Goal: Task Accomplishment & Management: Complete application form

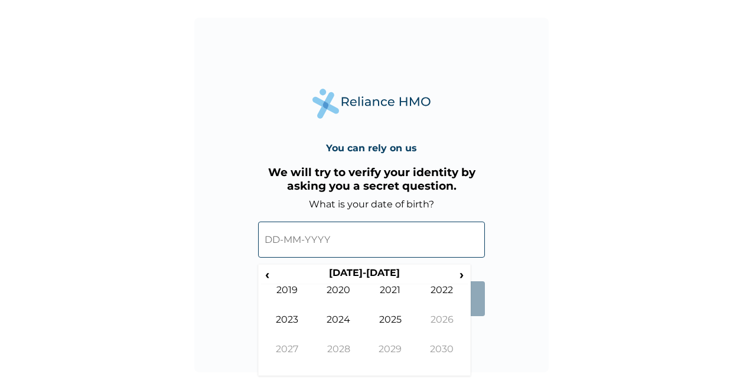
click at [278, 239] on input "text" at bounding box center [371, 239] width 227 height 36
click at [279, 241] on input "text" at bounding box center [371, 239] width 227 height 36
click at [267, 278] on span "‹" at bounding box center [267, 274] width 12 height 15
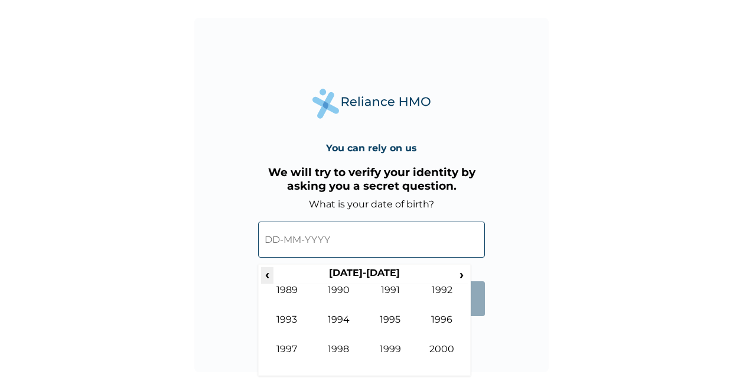
click at [267, 278] on span "‹" at bounding box center [267, 274] width 12 height 15
click at [457, 278] on span "›" at bounding box center [461, 274] width 13 height 15
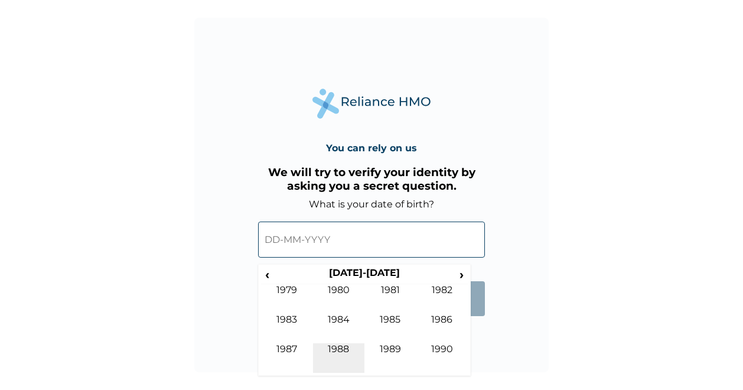
click at [350, 349] on td "1988" at bounding box center [339, 358] width 52 height 30
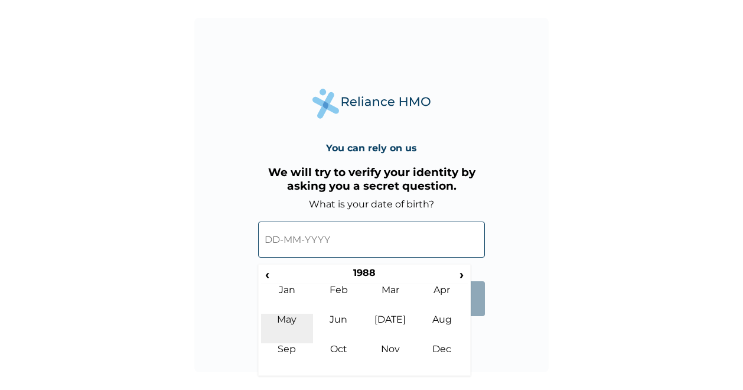
click at [308, 316] on td "May" at bounding box center [287, 328] width 52 height 30
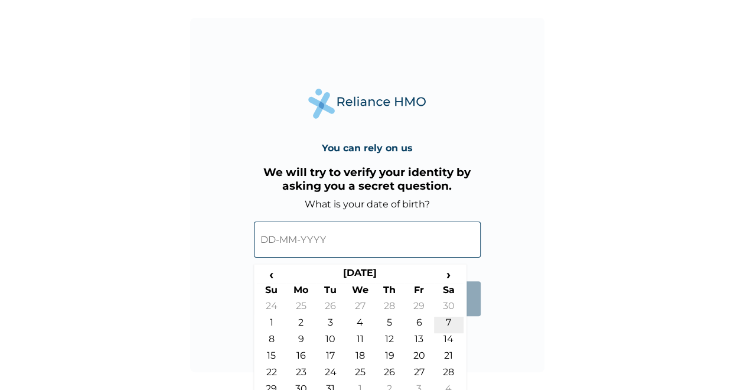
click at [446, 328] on td "7" at bounding box center [449, 324] width 30 height 17
type input "[DATE]"
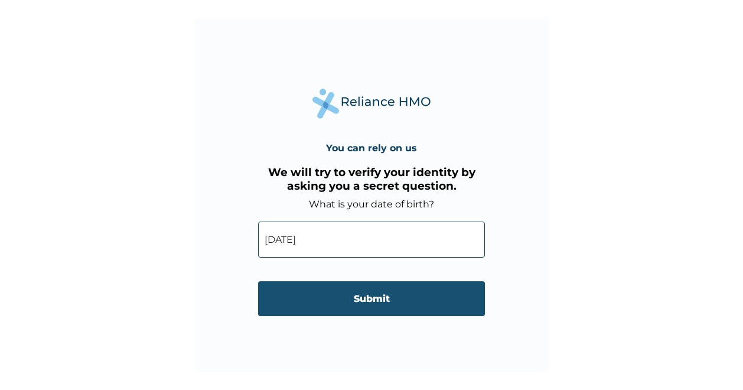
click at [380, 309] on input "Submit" at bounding box center [371, 298] width 227 height 35
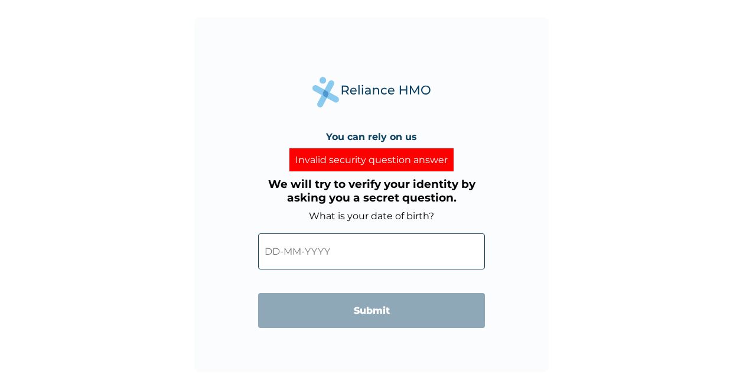
click at [323, 253] on input "text" at bounding box center [371, 251] width 227 height 36
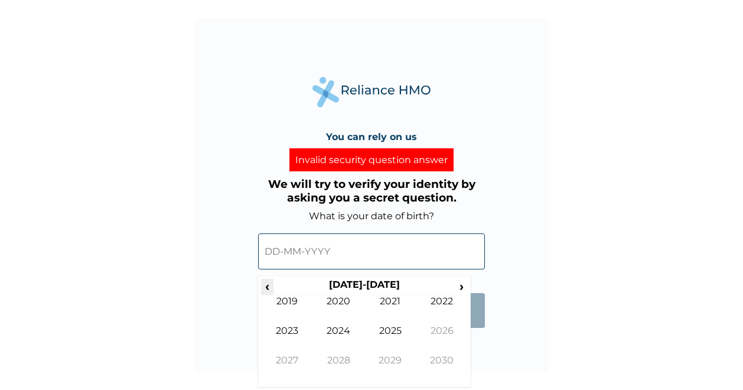
click at [270, 289] on span "‹" at bounding box center [267, 286] width 12 height 15
click at [269, 289] on span "‹" at bounding box center [267, 286] width 12 height 15
click at [460, 287] on span "›" at bounding box center [461, 286] width 13 height 15
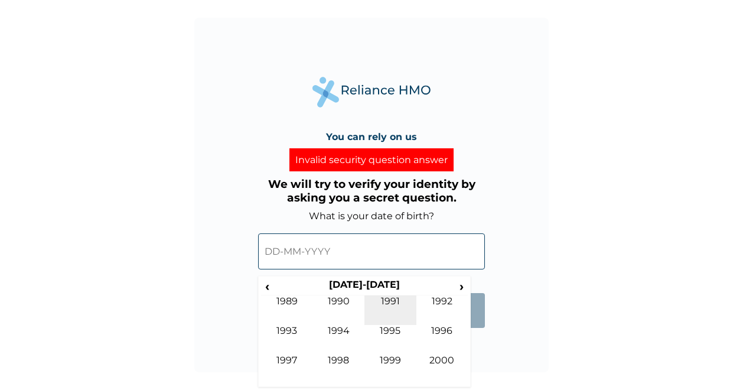
click at [398, 307] on td "1991" at bounding box center [390, 310] width 52 height 30
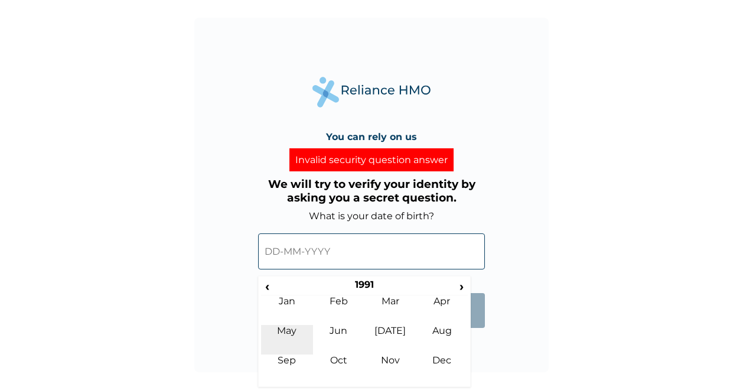
click at [302, 331] on td "May" at bounding box center [287, 340] width 52 height 30
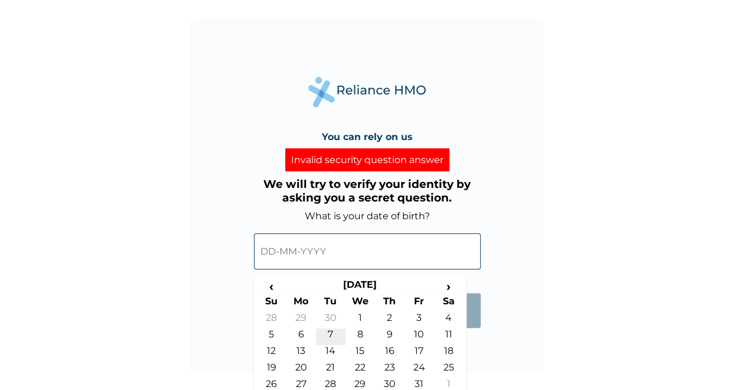
click at [329, 331] on td "7" at bounding box center [331, 336] width 30 height 17
type input "[DATE]"
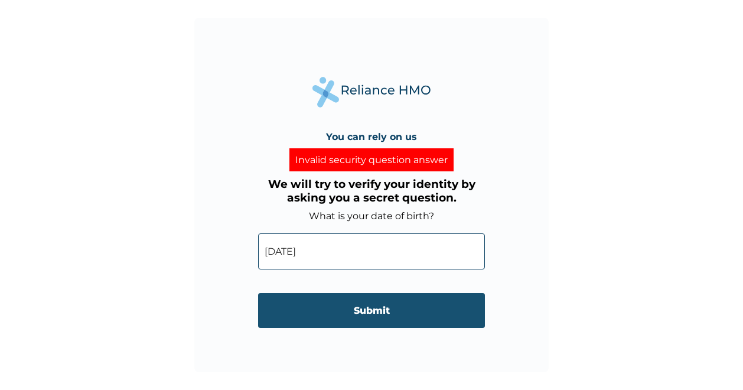
click at [347, 318] on input "Submit" at bounding box center [371, 310] width 227 height 35
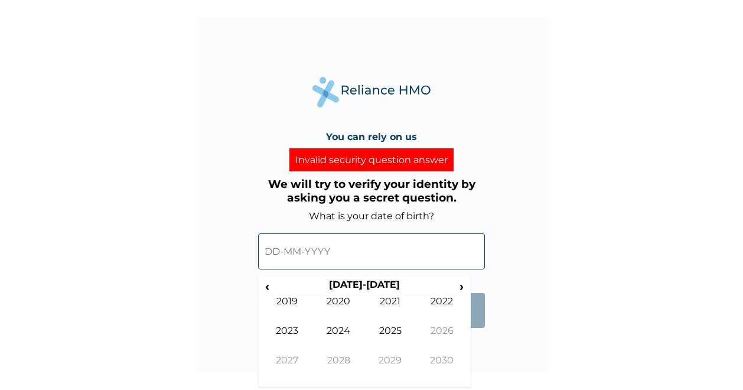
click at [339, 259] on input "text" at bounding box center [371, 251] width 227 height 36
click at [282, 287] on th "[DATE]-[DATE]" at bounding box center [363, 287] width 181 height 17
click at [272, 289] on span "‹" at bounding box center [267, 286] width 12 height 15
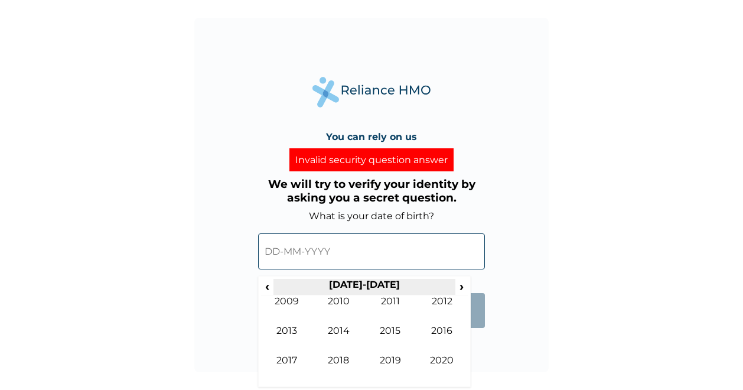
click at [275, 292] on th "[DATE]-[DATE]" at bounding box center [363, 287] width 181 height 17
click at [270, 290] on span "‹" at bounding box center [267, 286] width 12 height 15
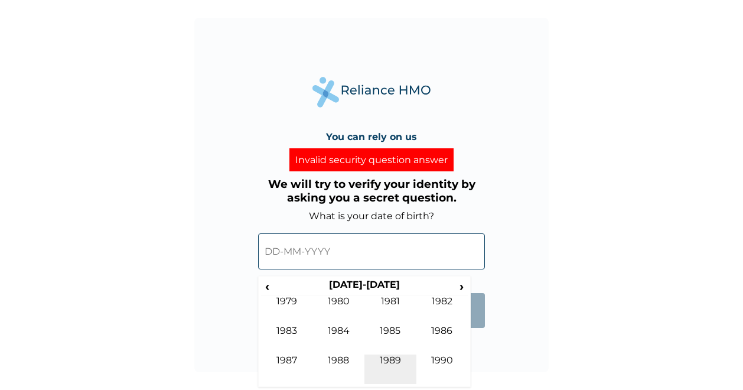
click at [401, 360] on td "1989" at bounding box center [390, 369] width 52 height 30
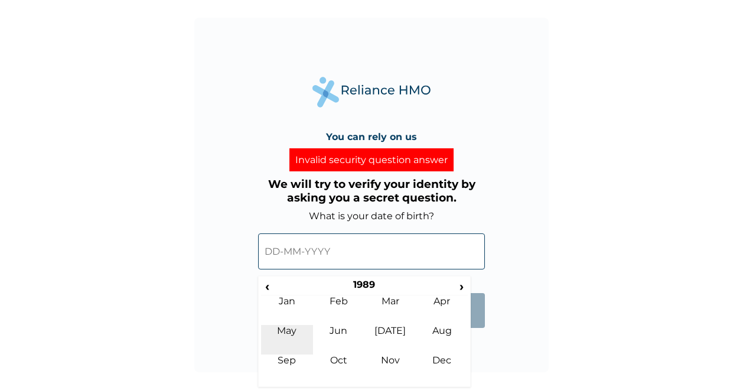
click at [296, 329] on td "May" at bounding box center [287, 340] width 52 height 30
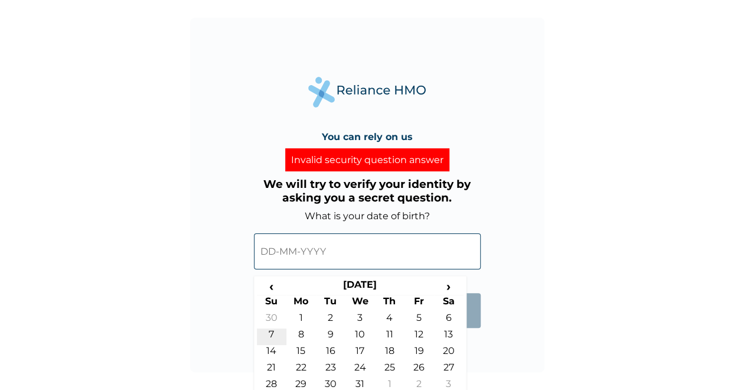
click at [282, 332] on td "7" at bounding box center [272, 336] width 30 height 17
type input "[DATE]"
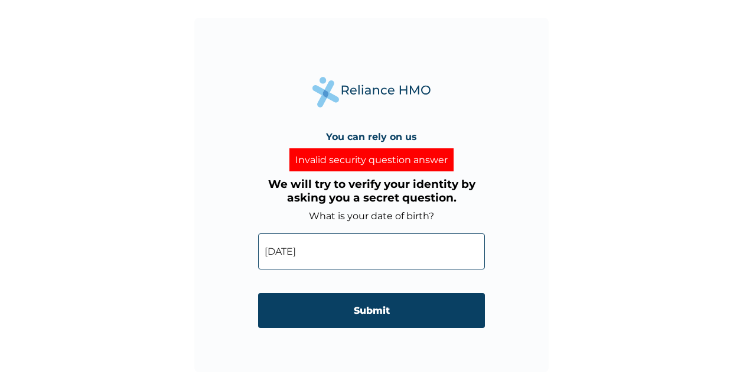
click at [331, 320] on input "Submit" at bounding box center [371, 310] width 227 height 35
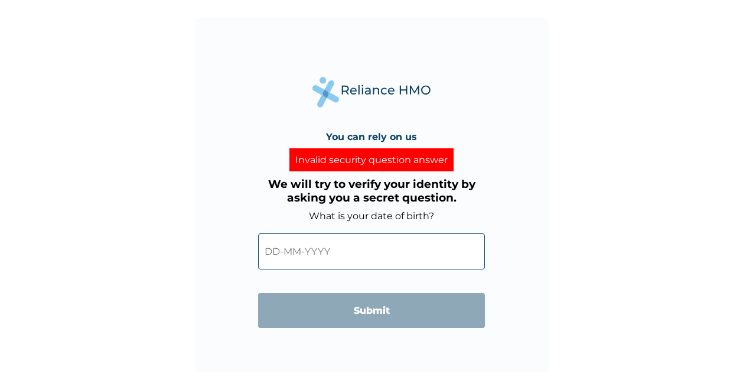
click at [323, 257] on input "text" at bounding box center [371, 251] width 227 height 36
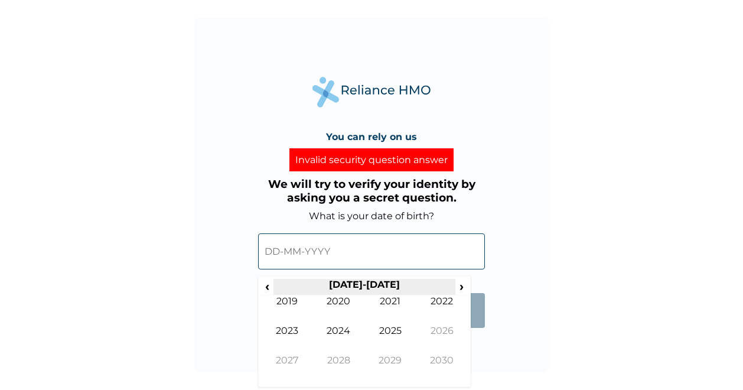
click at [281, 287] on th "[DATE]-[DATE]" at bounding box center [363, 287] width 181 height 17
click at [269, 284] on span "‹" at bounding box center [267, 286] width 12 height 15
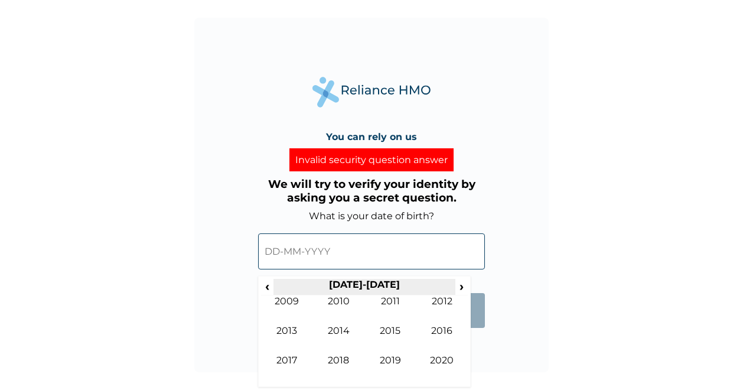
click at [276, 289] on th "[DATE]-[DATE]" at bounding box center [363, 287] width 181 height 17
click at [272, 290] on span "‹" at bounding box center [267, 286] width 12 height 15
click at [272, 291] on span "‹" at bounding box center [267, 286] width 12 height 15
click at [273, 291] on span "‹" at bounding box center [267, 286] width 12 height 15
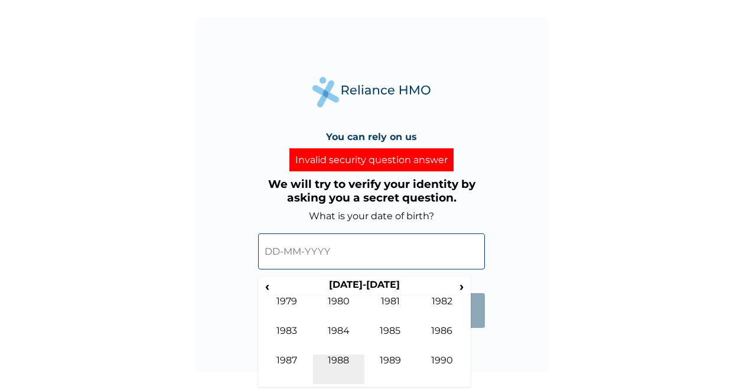
click at [355, 361] on td "1988" at bounding box center [339, 369] width 52 height 30
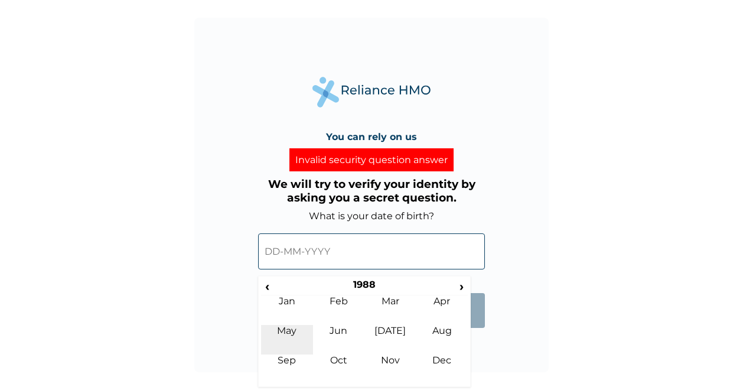
click at [289, 339] on td "May" at bounding box center [287, 340] width 52 height 30
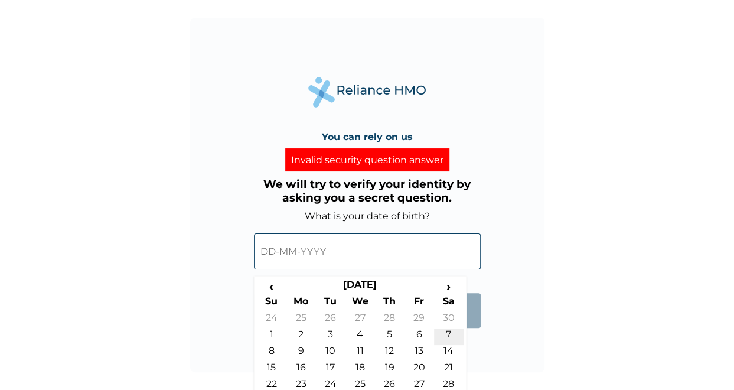
click at [443, 334] on td "7" at bounding box center [449, 336] width 30 height 17
type input "[DATE]"
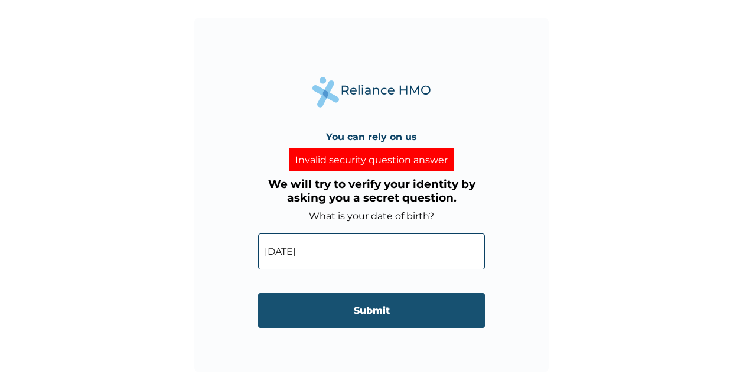
click at [425, 315] on input "Submit" at bounding box center [371, 310] width 227 height 35
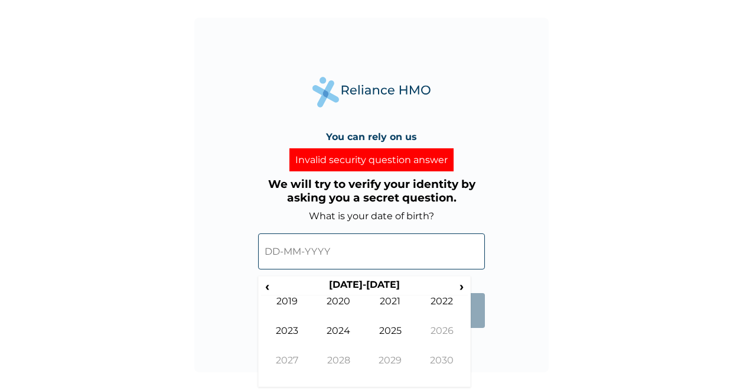
click at [341, 256] on input "text" at bounding box center [371, 251] width 227 height 36
click at [379, 284] on th "[DATE]-[DATE]" at bounding box center [363, 287] width 181 height 17
click at [435, 287] on th "[DATE]-[DATE]" at bounding box center [363, 287] width 181 height 17
click at [465, 286] on span "›" at bounding box center [461, 286] width 13 height 15
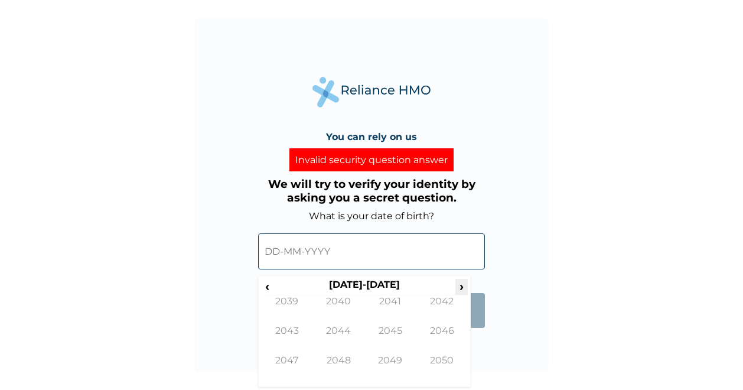
click at [464, 286] on span "›" at bounding box center [461, 286] width 13 height 15
click at [279, 287] on th "[DATE]-[DATE]" at bounding box center [363, 287] width 181 height 17
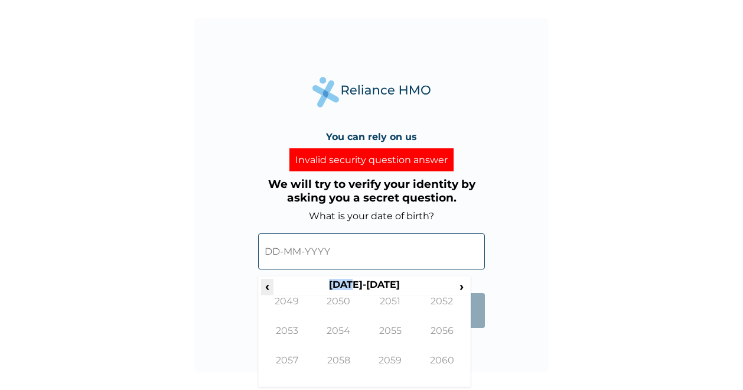
drag, startPoint x: 279, startPoint y: 287, endPoint x: 272, endPoint y: 286, distance: 7.1
click at [272, 286] on span "‹" at bounding box center [267, 286] width 12 height 15
click at [272, 285] on span "‹" at bounding box center [267, 286] width 12 height 15
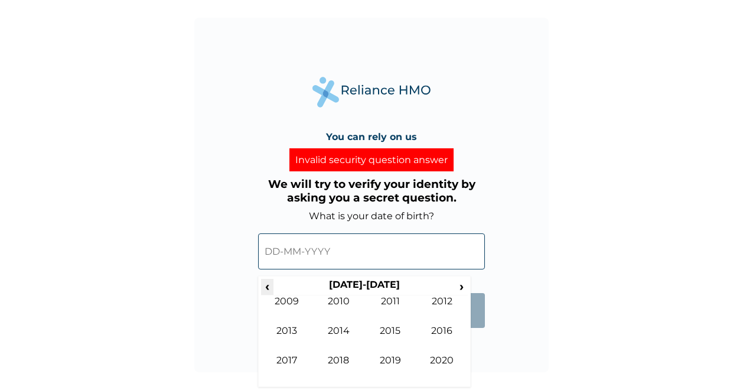
click at [272, 285] on span "‹" at bounding box center [267, 286] width 12 height 15
click at [272, 283] on span "‹" at bounding box center [267, 286] width 12 height 15
click at [431, 334] on td "1996" at bounding box center [442, 340] width 52 height 30
click at [400, 307] on td "Mar" at bounding box center [390, 310] width 52 height 30
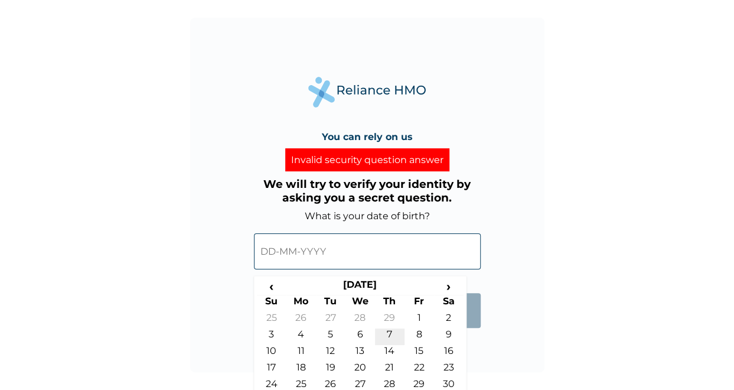
click at [391, 332] on td "7" at bounding box center [390, 336] width 30 height 17
type input "[DATE]"
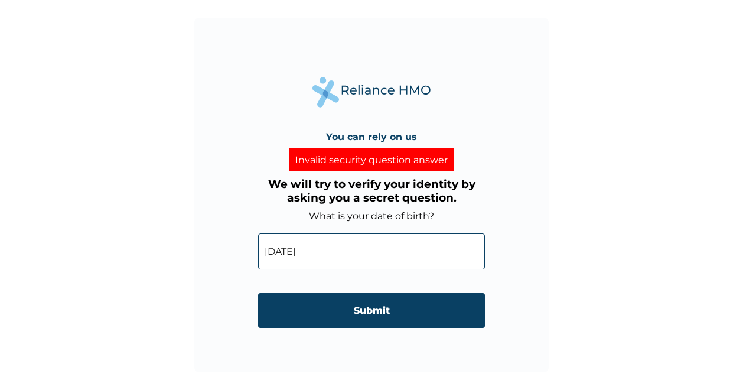
drag, startPoint x: 380, startPoint y: 314, endPoint x: 385, endPoint y: 317, distance: 6.1
click at [381, 317] on input "Submit" at bounding box center [371, 310] width 227 height 35
